Goal: Task Accomplishment & Management: Use online tool/utility

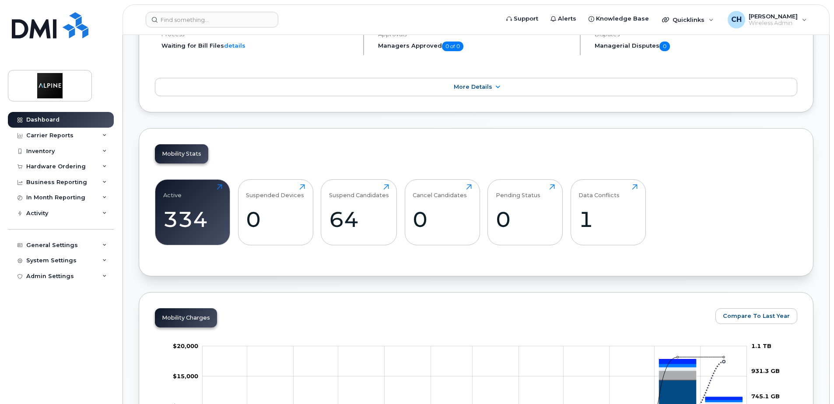
scroll to position [131, 0]
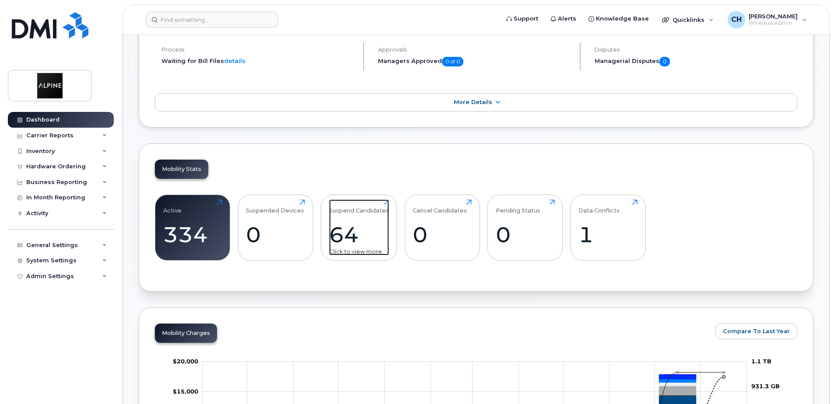
click at [357, 212] on div "Suspend Candidates" at bounding box center [359, 206] width 60 height 14
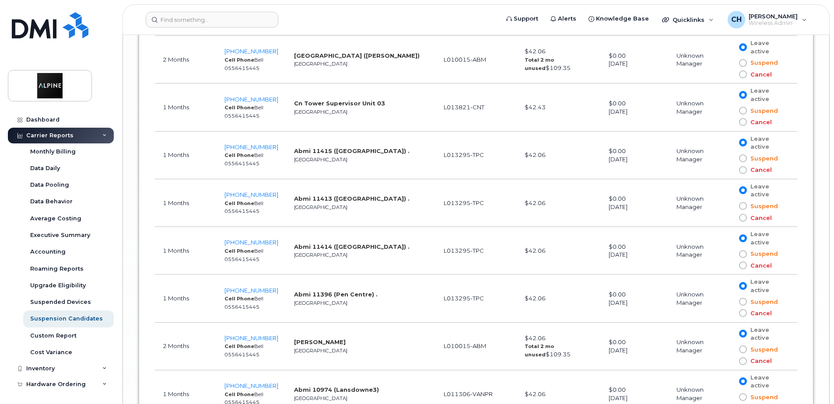
scroll to position [3325, 0]
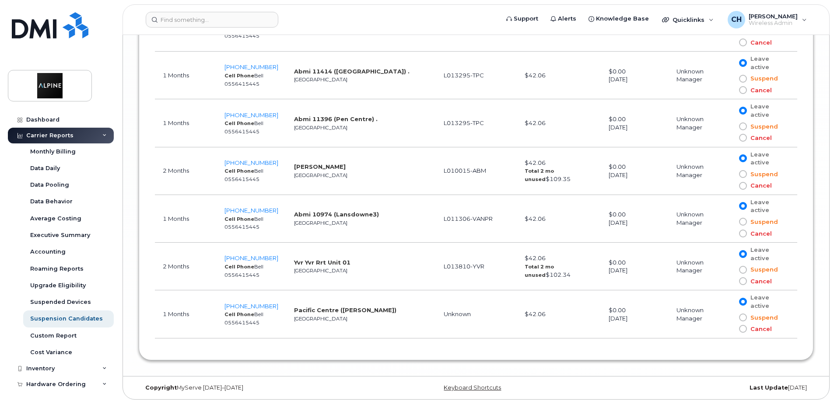
click at [51, 136] on div "Carrier Reports" at bounding box center [49, 135] width 47 height 7
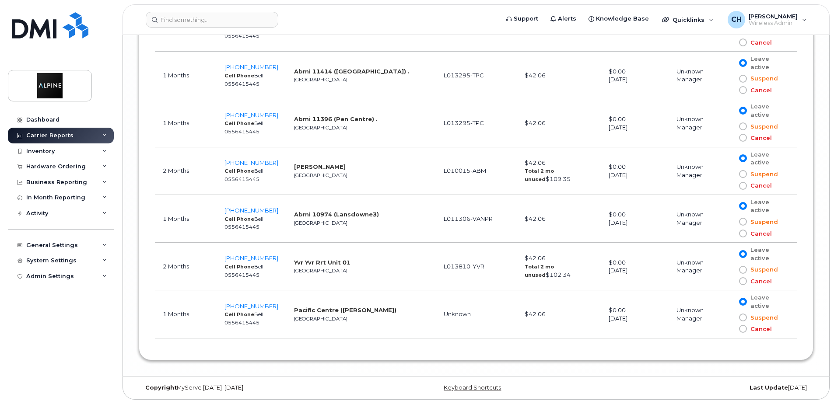
click at [70, 135] on div "Carrier Reports" at bounding box center [61, 136] width 106 height 16
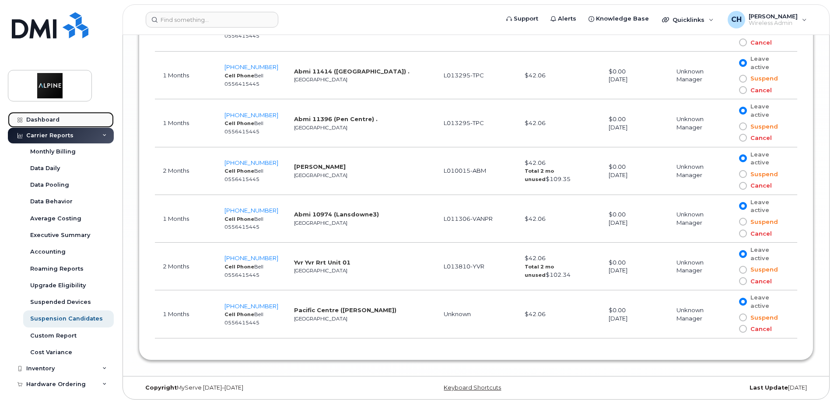
click at [59, 124] on link "Dashboard" at bounding box center [61, 120] width 106 height 16
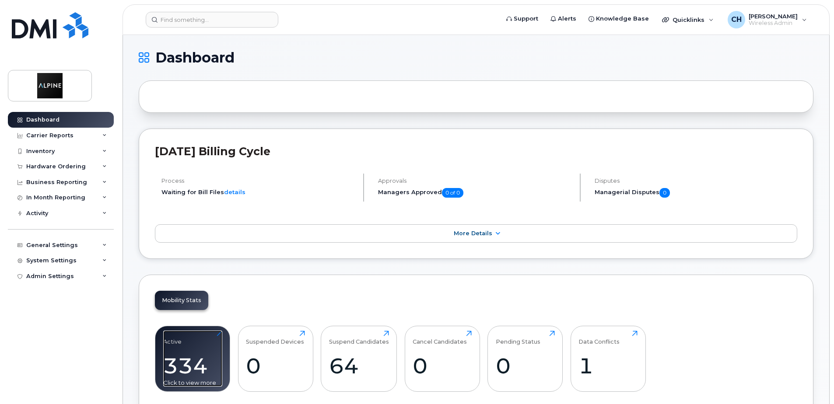
click at [191, 343] on div "Active 334 Click to view more" at bounding box center [192, 359] width 59 height 56
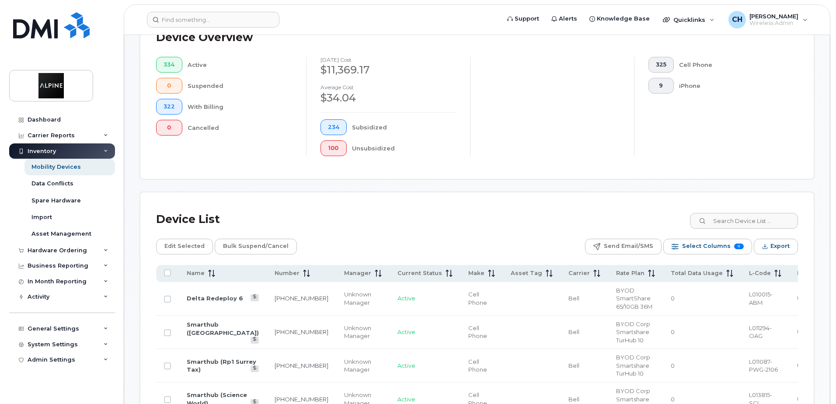
scroll to position [262, 0]
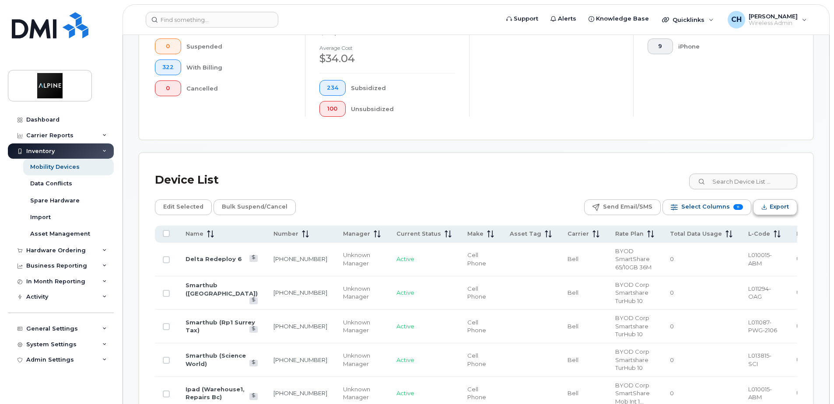
click at [776, 206] on span "Export" at bounding box center [779, 206] width 19 height 13
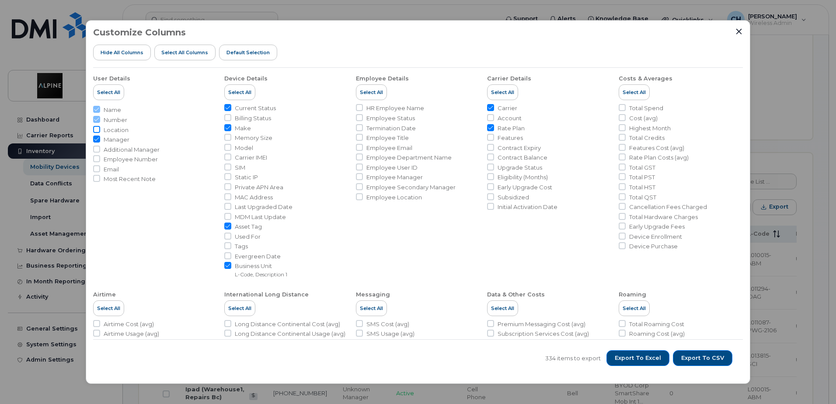
click at [98, 129] on input "Location" at bounding box center [96, 129] width 7 height 7
checkbox input "true"
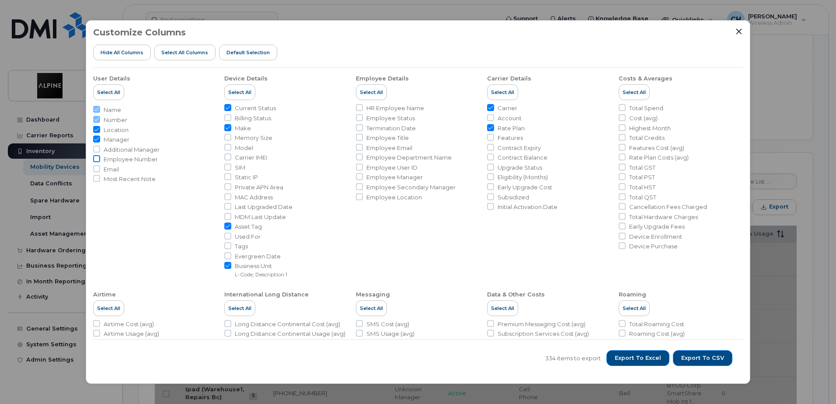
click at [95, 156] on input "Employee Number" at bounding box center [96, 158] width 7 height 7
checkbox input "true"
click at [95, 168] on input "Email" at bounding box center [96, 168] width 7 height 7
checkbox input "true"
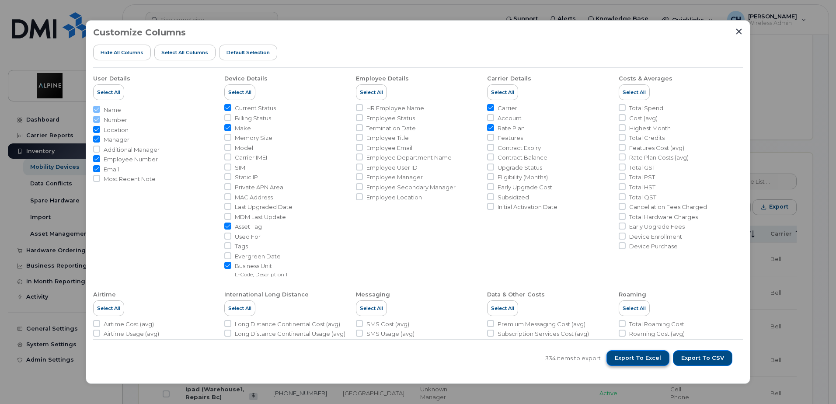
click at [644, 360] on span "Export to Excel" at bounding box center [638, 358] width 46 height 8
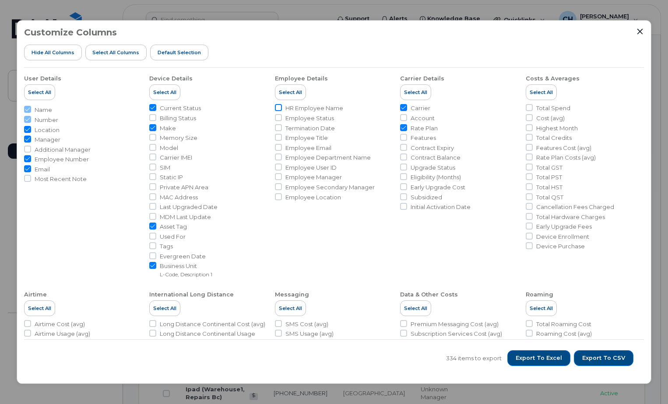
click at [277, 107] on input "HR Employee Name" at bounding box center [278, 107] width 7 height 7
checkbox input "true"
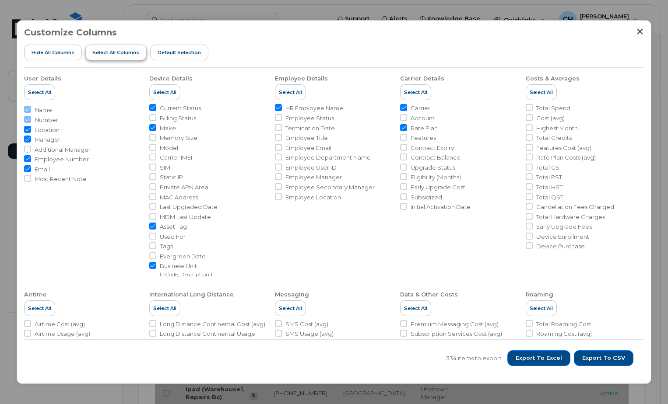
click at [125, 53] on span "Select all Columns" at bounding box center [115, 52] width 47 height 7
checkbox input "true"
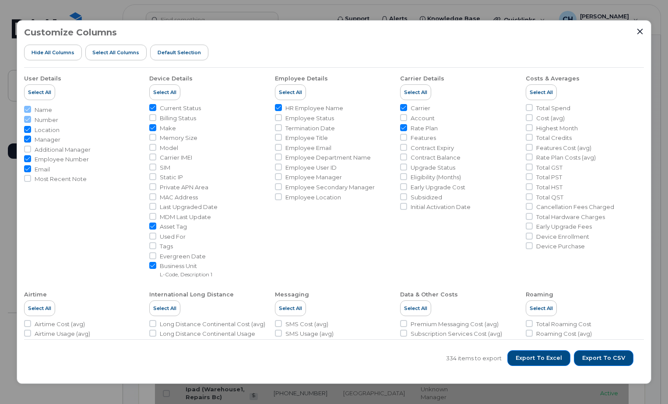
checkbox input "true"
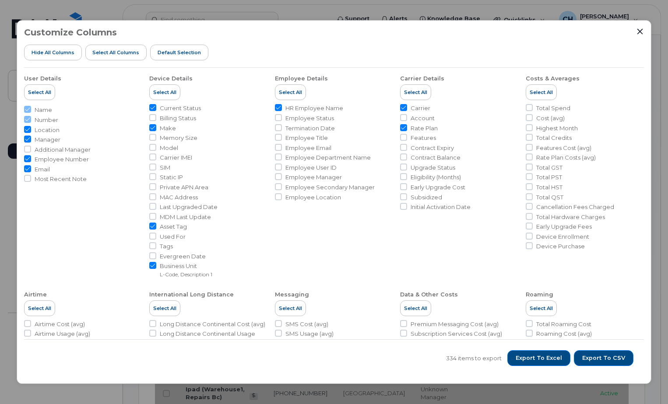
checkbox input "true"
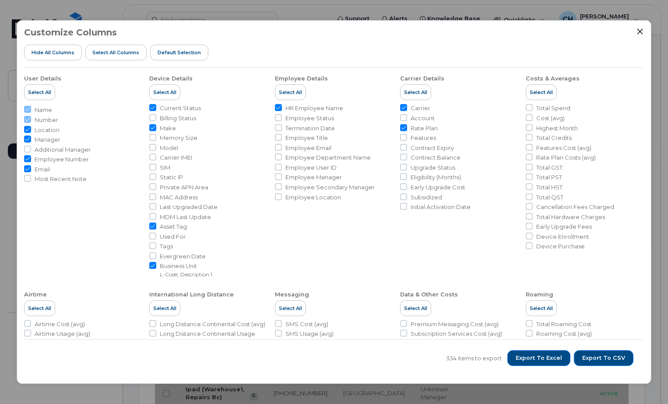
checkbox input "true"
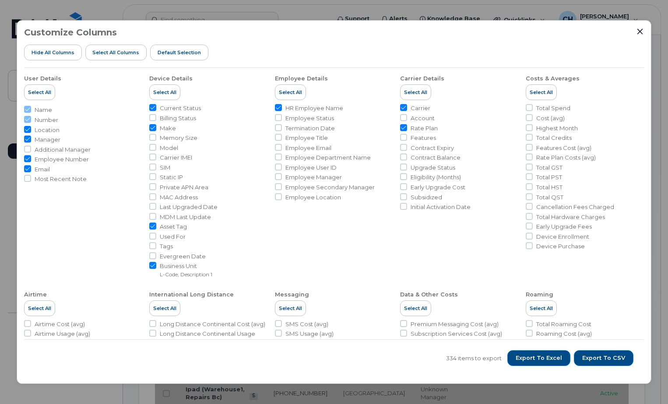
checkbox input "true"
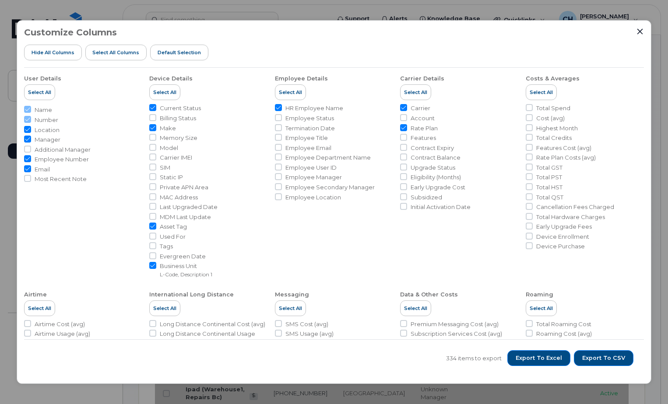
checkbox input "true"
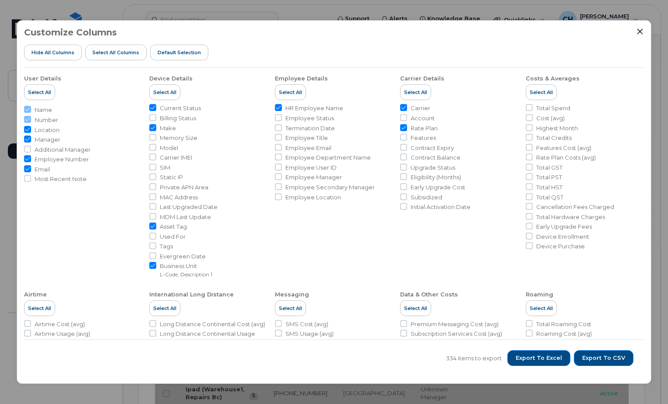
checkbox input "true"
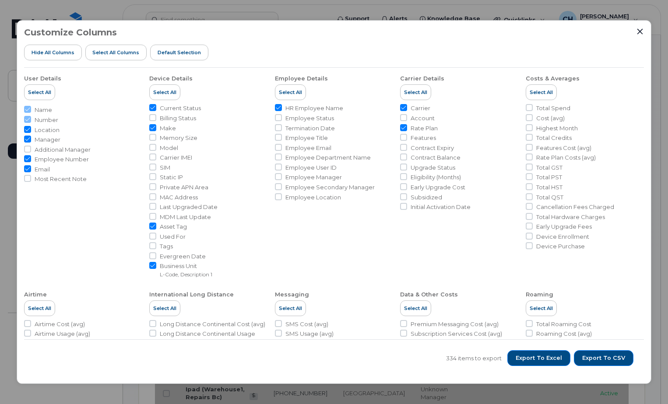
checkbox input "true"
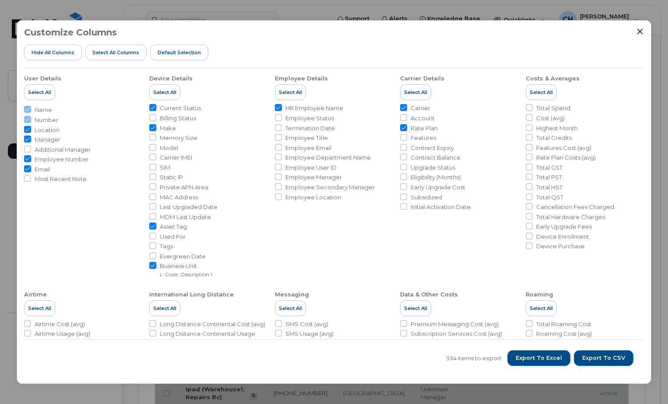
checkbox input "true"
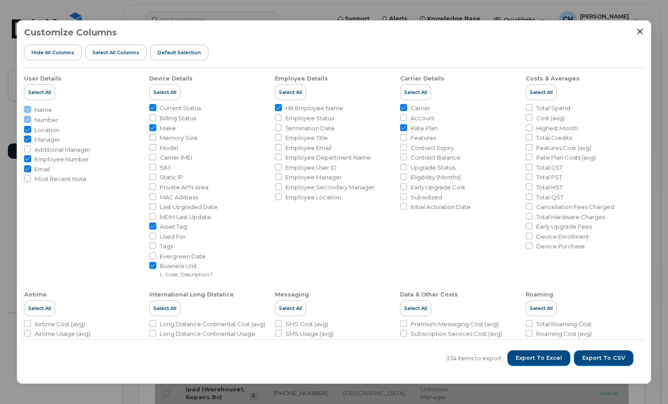
checkbox input "true"
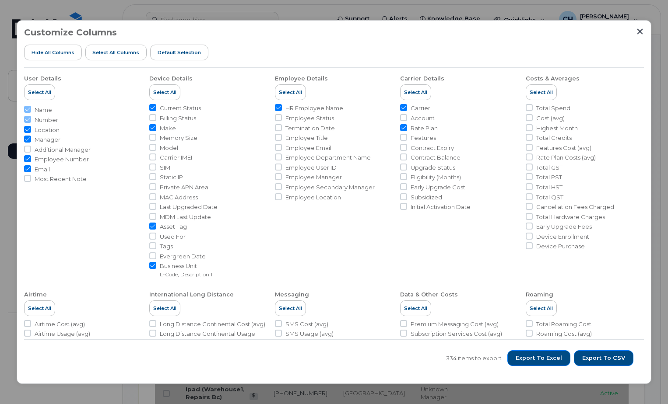
checkbox input "true"
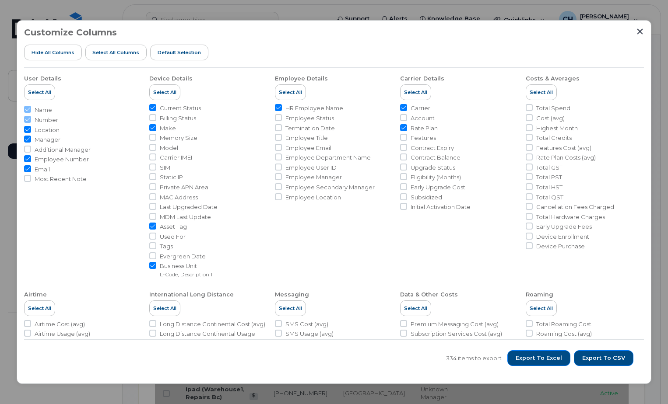
checkbox input "true"
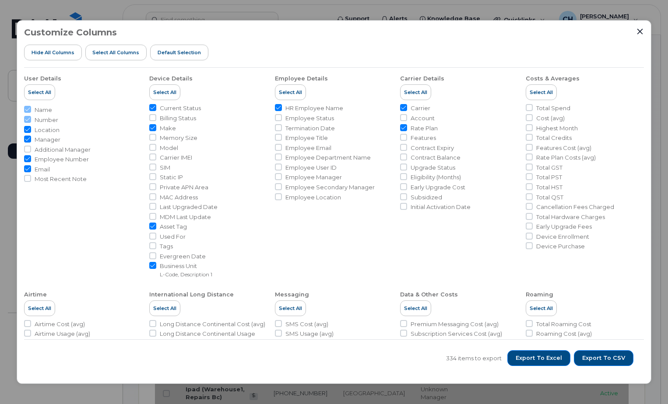
checkbox input "true"
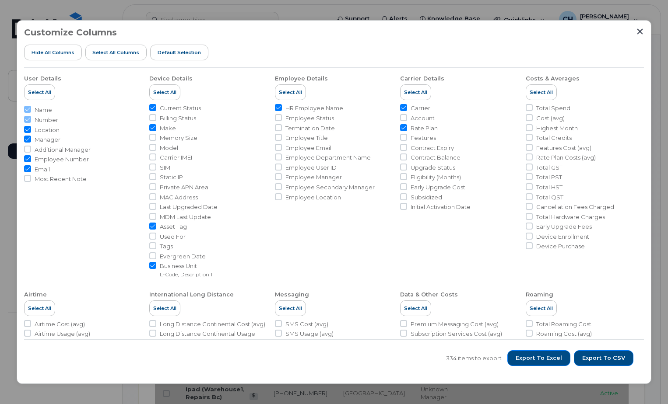
checkbox input "true"
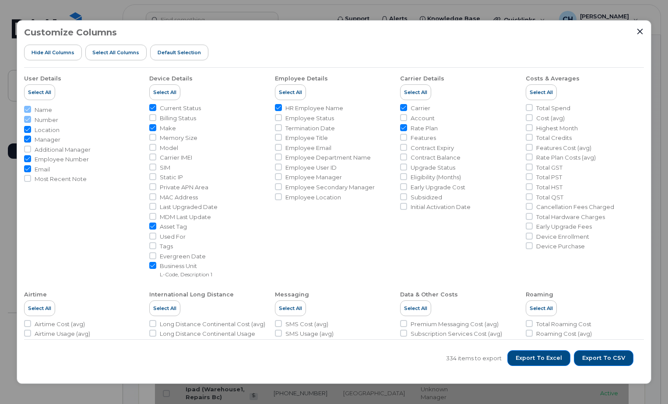
checkbox input "true"
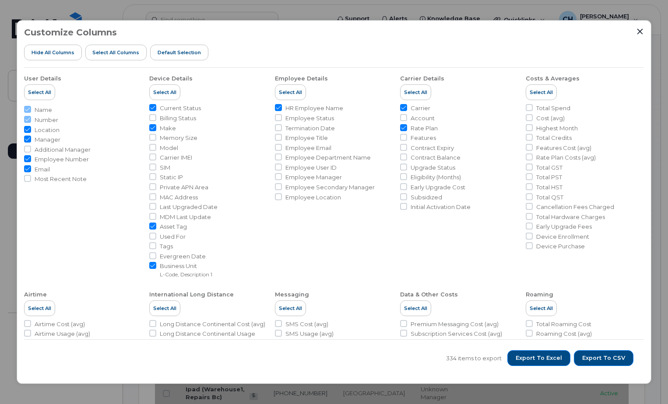
checkbox input "true"
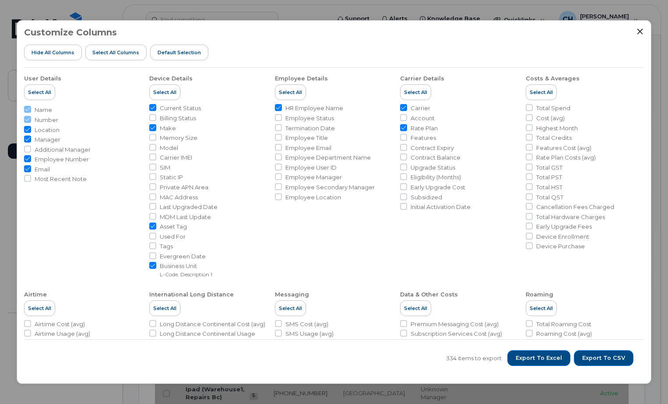
checkbox input "true"
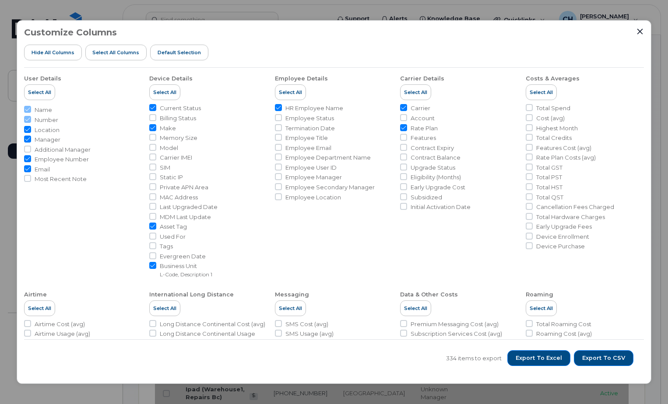
checkbox input "true"
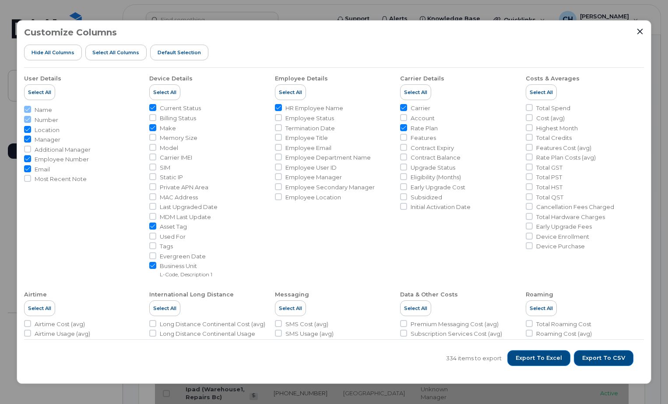
checkbox input "true"
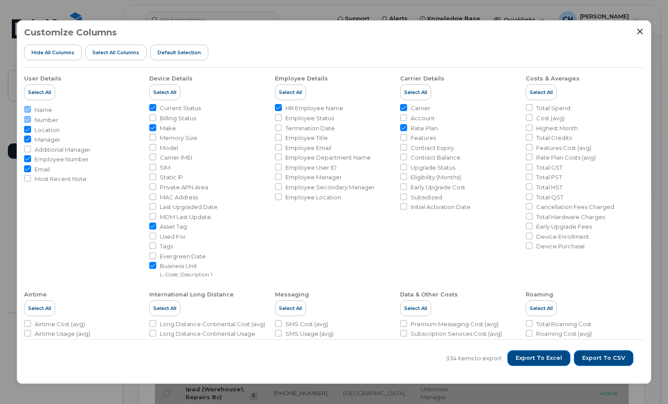
checkbox input "true"
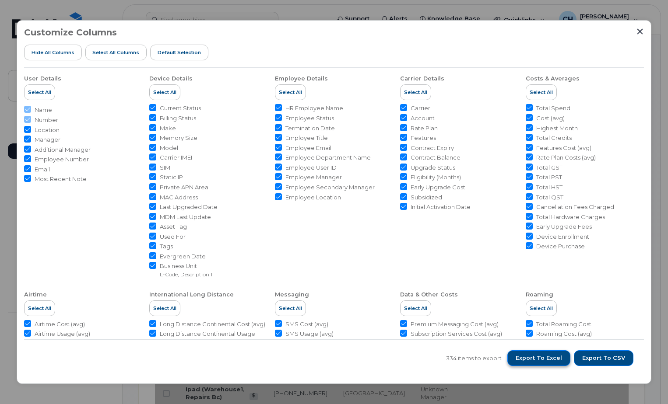
click at [546, 356] on span "Export to Excel" at bounding box center [538, 358] width 46 height 8
